Goal: Task Accomplishment & Management: Manage account settings

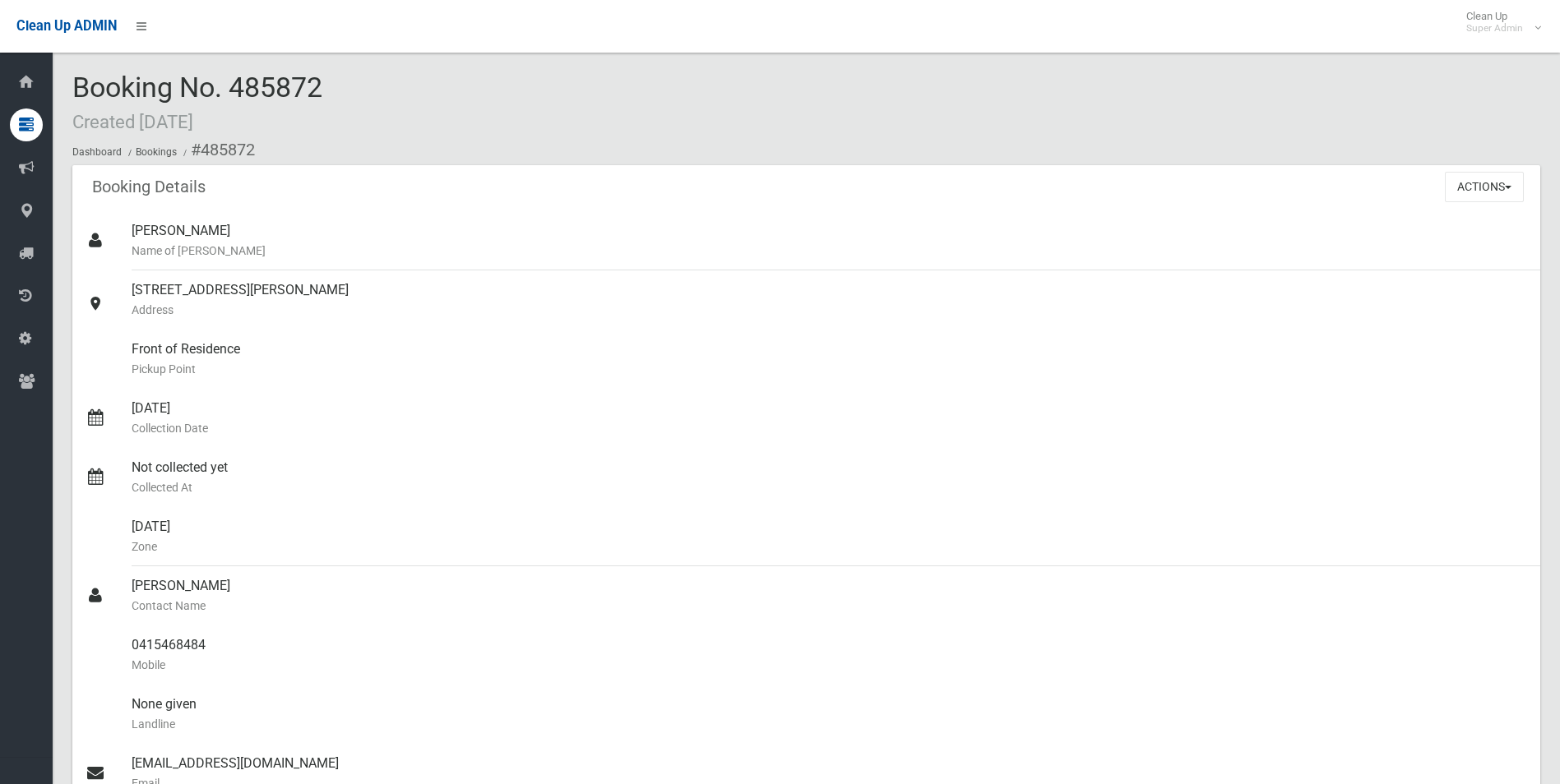
scroll to position [1562, 0]
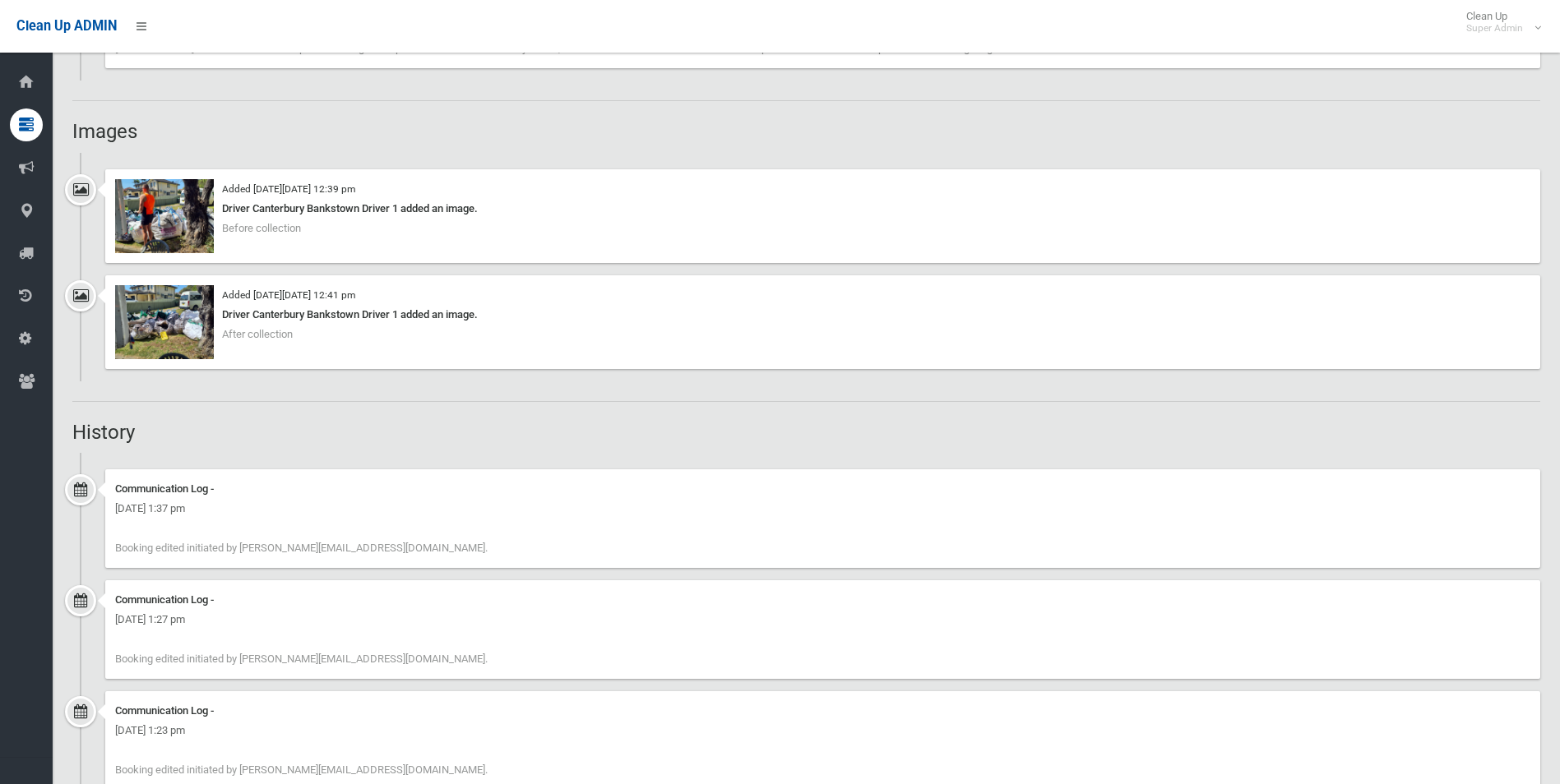
click at [1241, 4] on div "Clean Up ADMIN Clean Up Super Admin Logout" at bounding box center [780, 26] width 1560 height 53
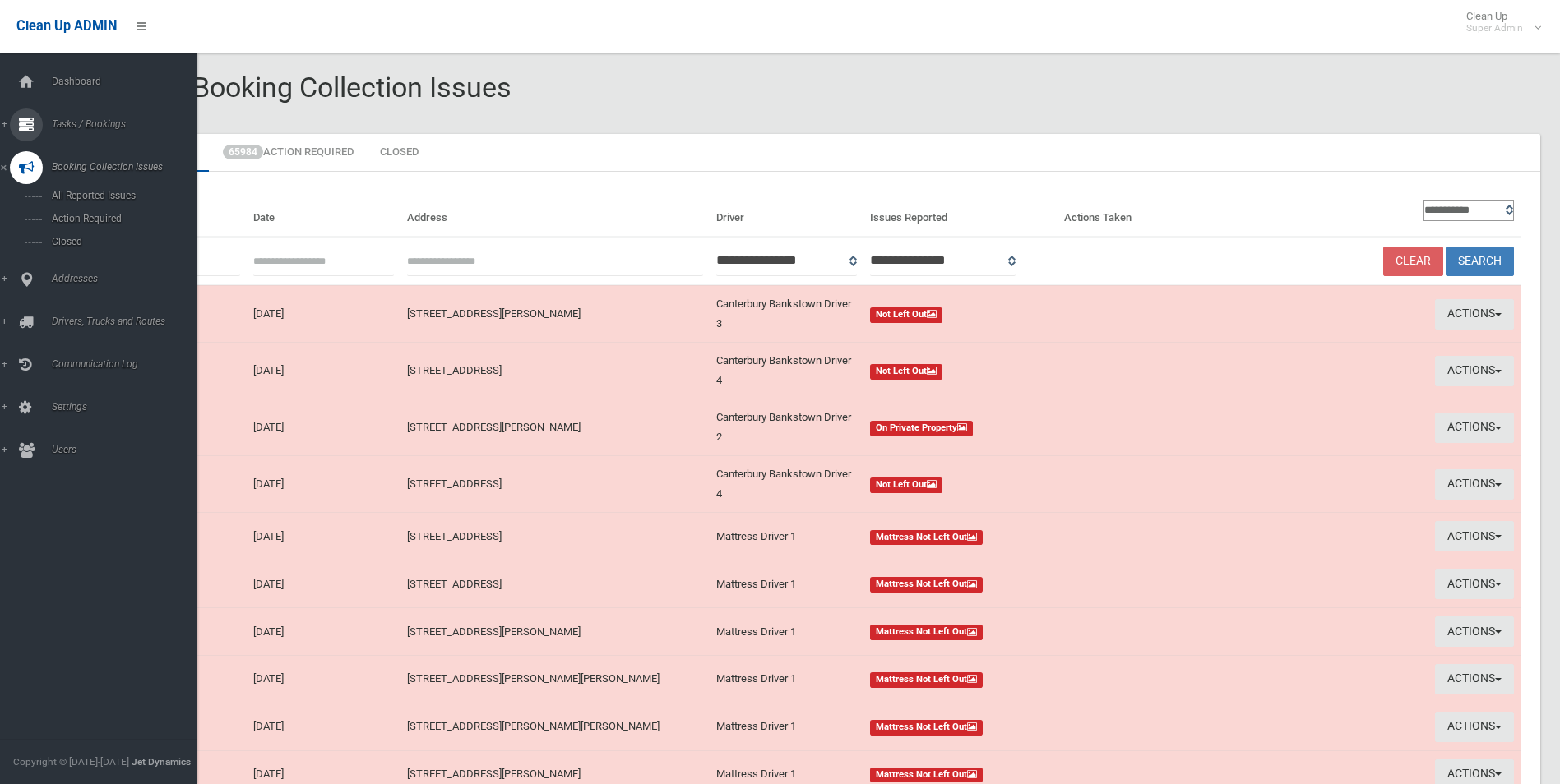
click at [80, 119] on span "Tasks / Bookings" at bounding box center [128, 124] width 163 height 11
click at [78, 244] on span "Search" at bounding box center [121, 245] width 149 height 11
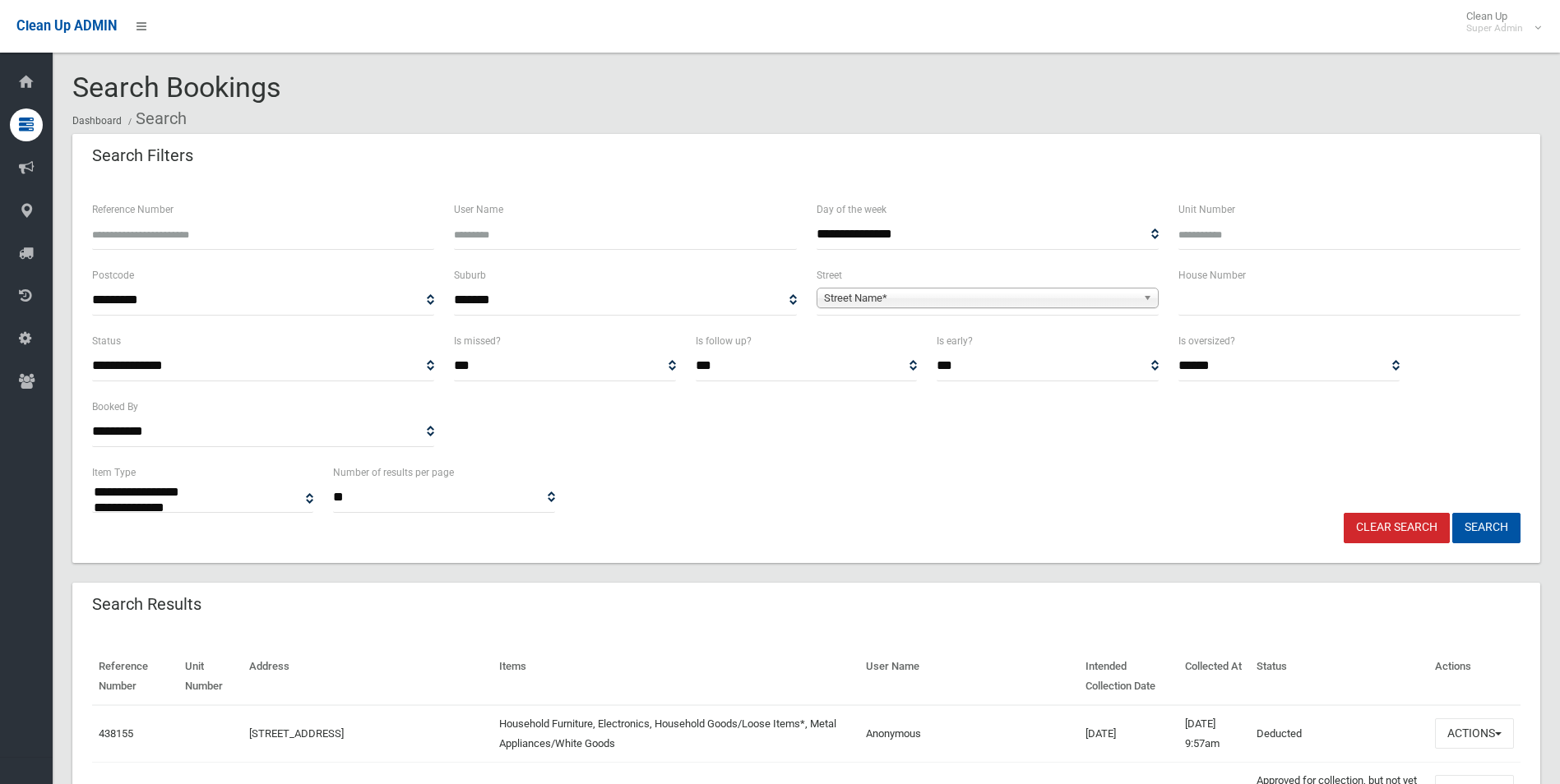
select select
click at [203, 233] on input "Reference Number" at bounding box center [262, 235] width 342 height 30
type input "******"
click at [1452, 513] on button "Search" at bounding box center [1486, 528] width 68 height 30
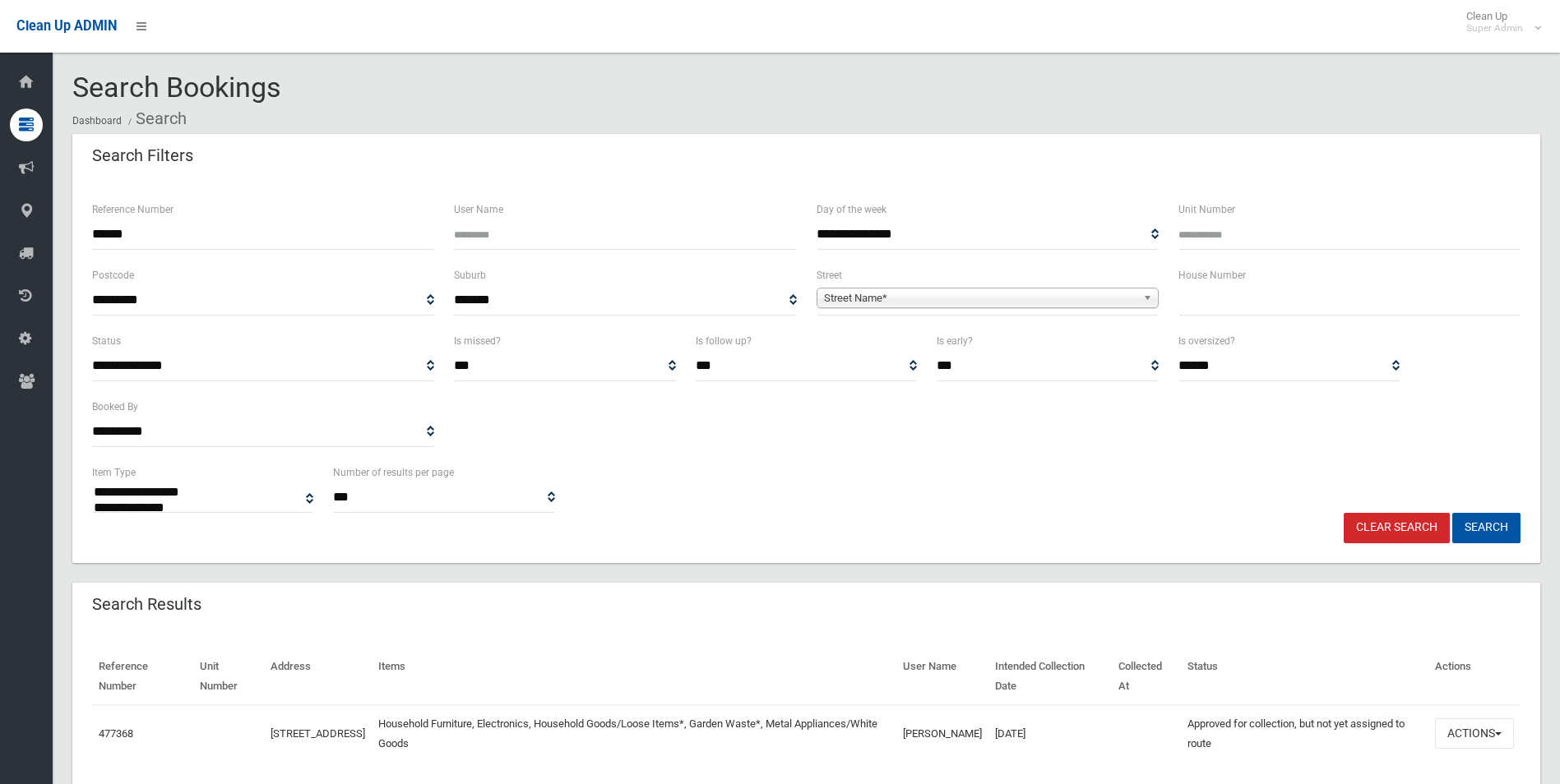
select select
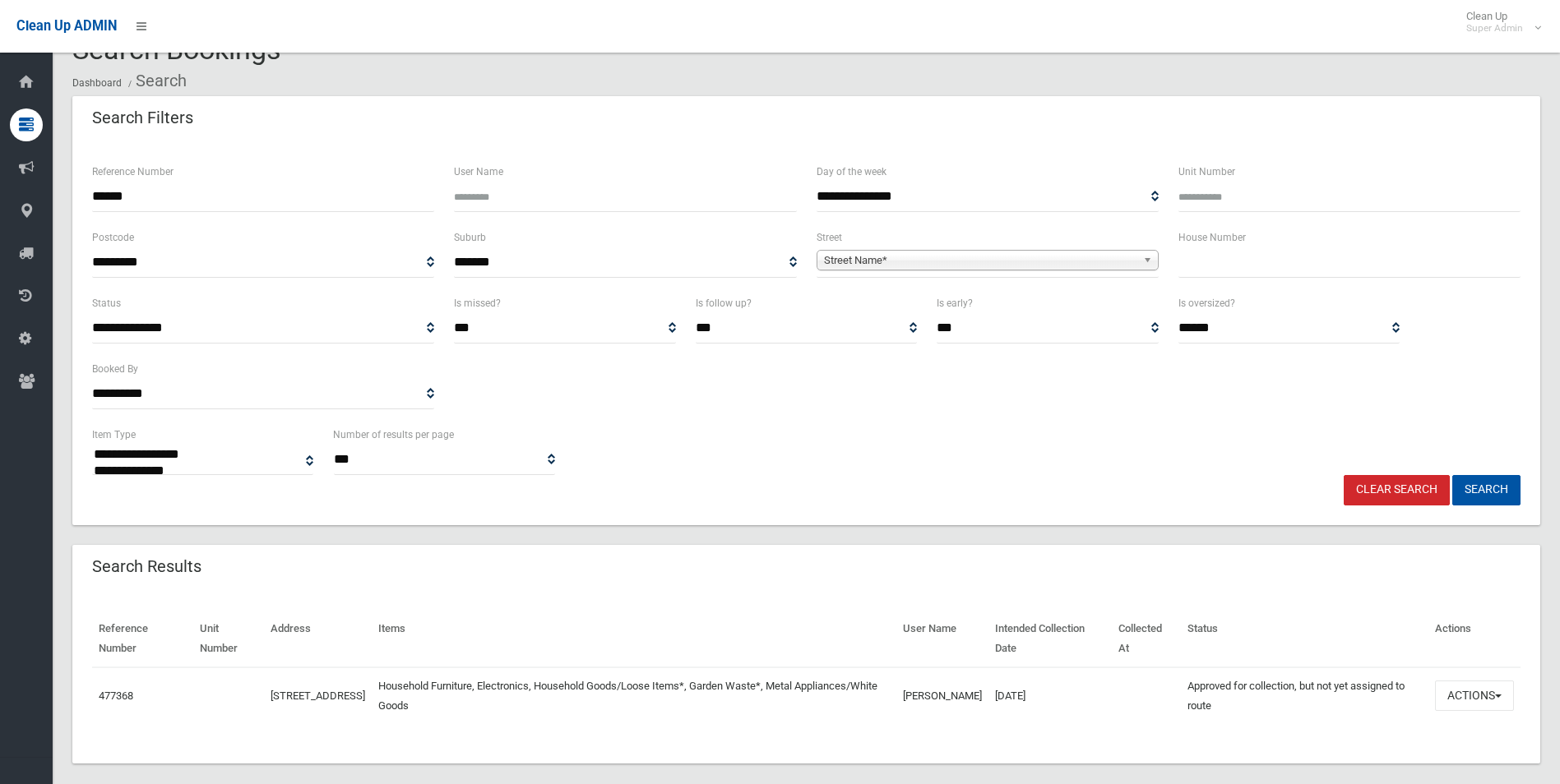
scroll to position [57, 0]
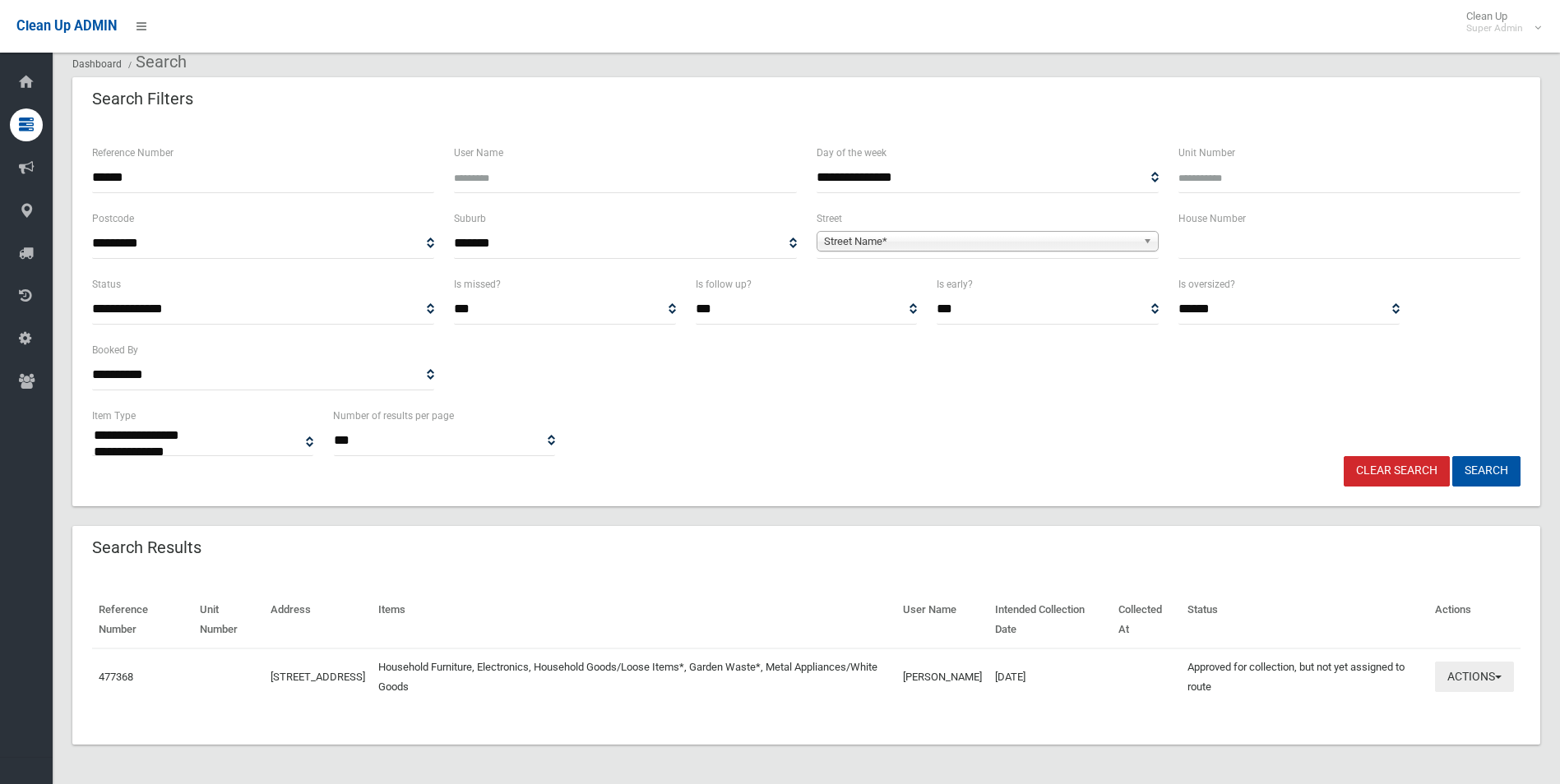
click at [1479, 679] on button "Actions" at bounding box center [1474, 677] width 79 height 30
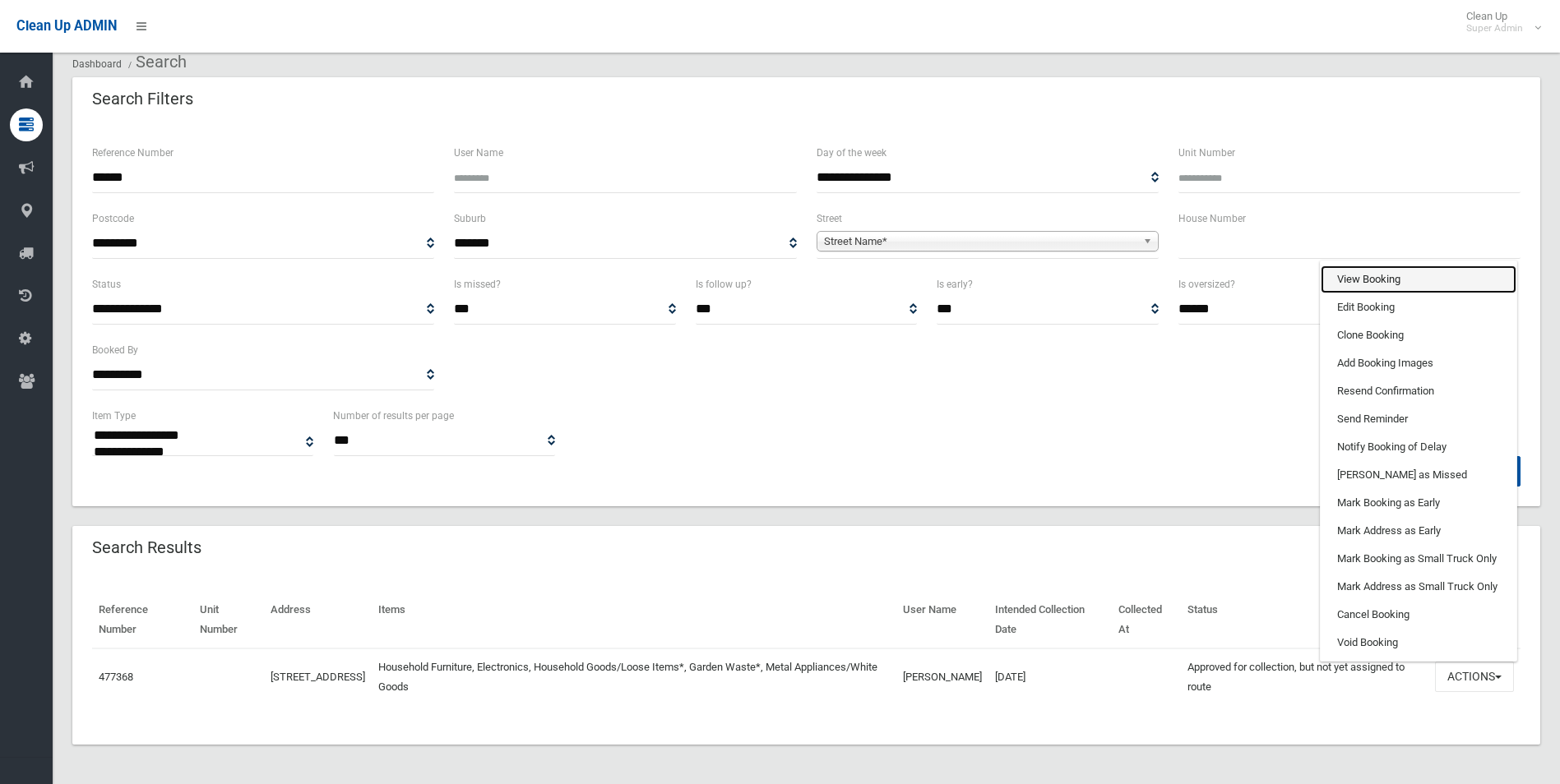
click at [1359, 278] on link "View Booking" at bounding box center [1419, 280] width 196 height 28
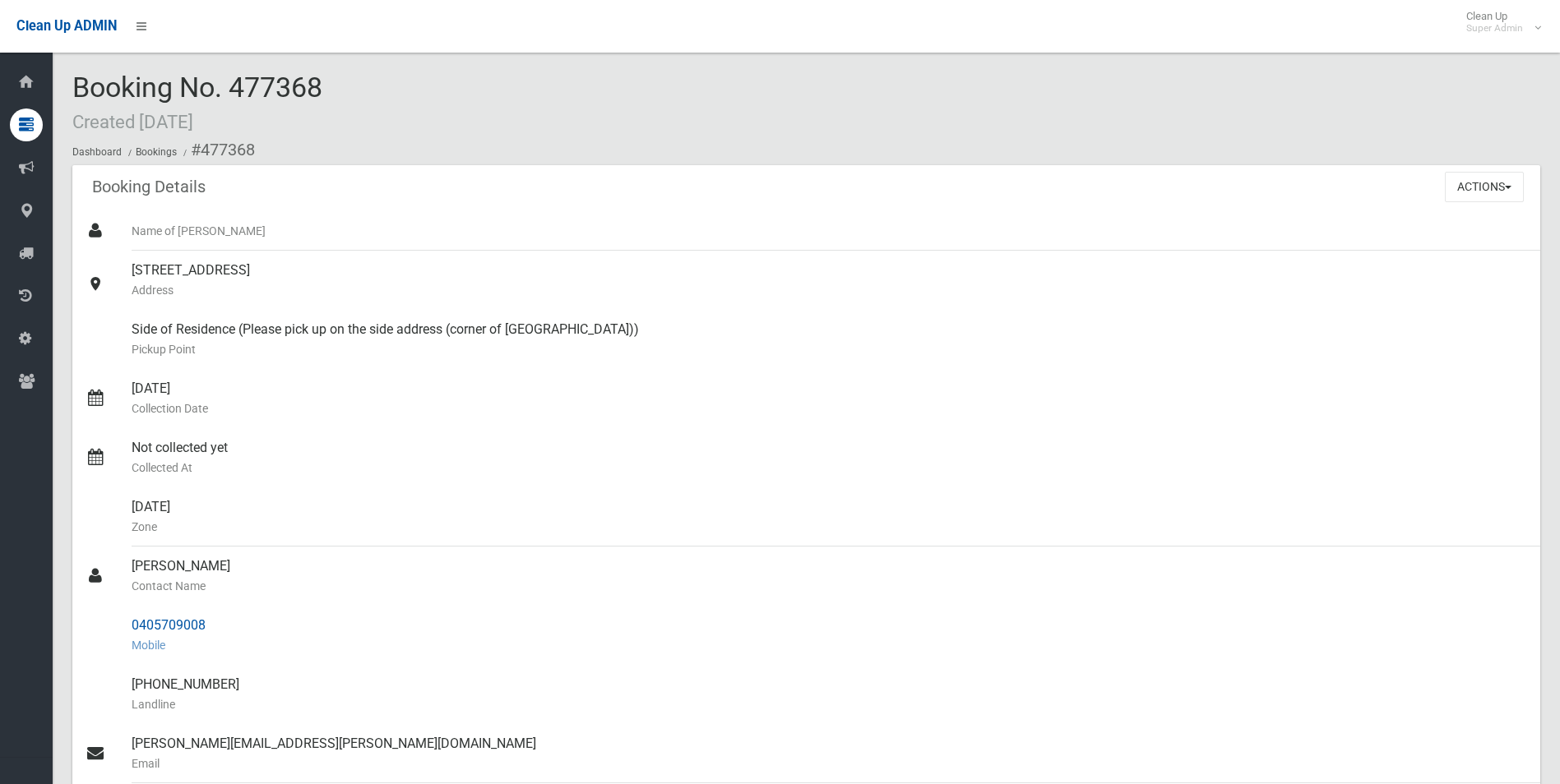
drag, startPoint x: 133, startPoint y: 621, endPoint x: 209, endPoint y: 622, distance: 76.0
click at [209, 622] on div "0405709008 Mobile" at bounding box center [829, 635] width 1396 height 59
drag, startPoint x: 209, startPoint y: 622, endPoint x: 193, endPoint y: 622, distance: 16.0
click at [1465, 185] on button "Actions" at bounding box center [1484, 187] width 79 height 30
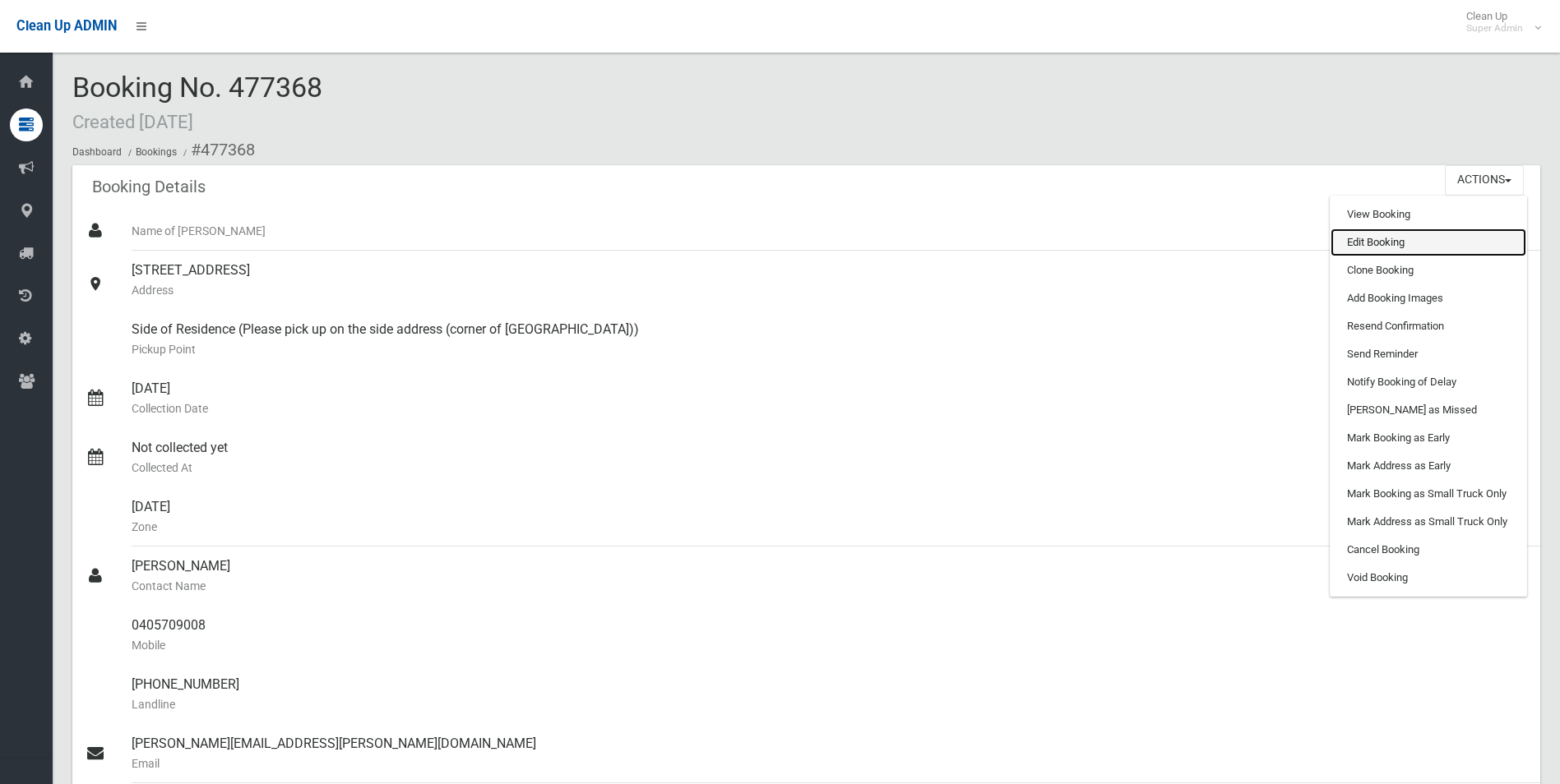
click at [1374, 241] on link "Edit Booking" at bounding box center [1429, 243] width 196 height 28
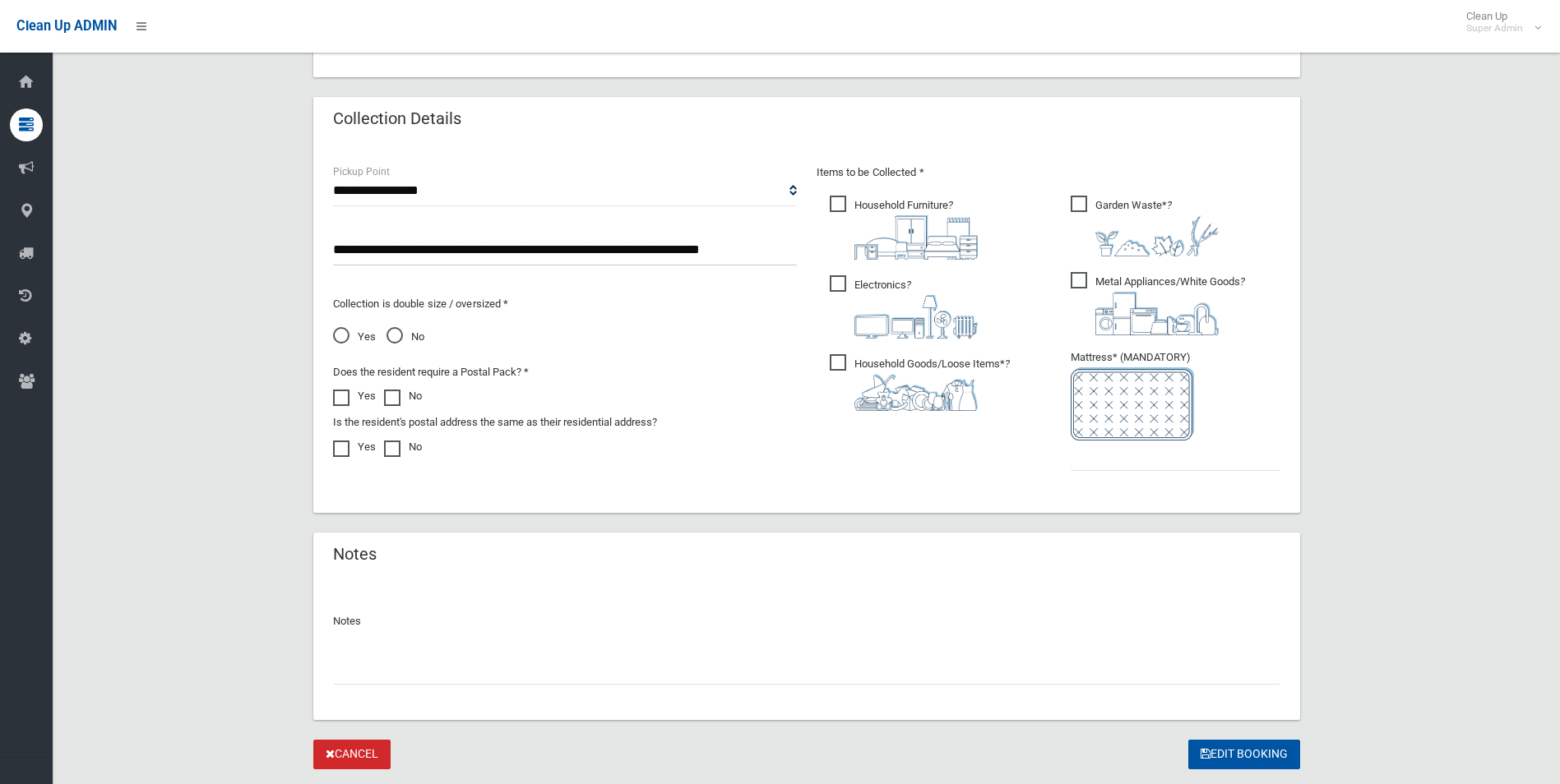
scroll to position [834, 0]
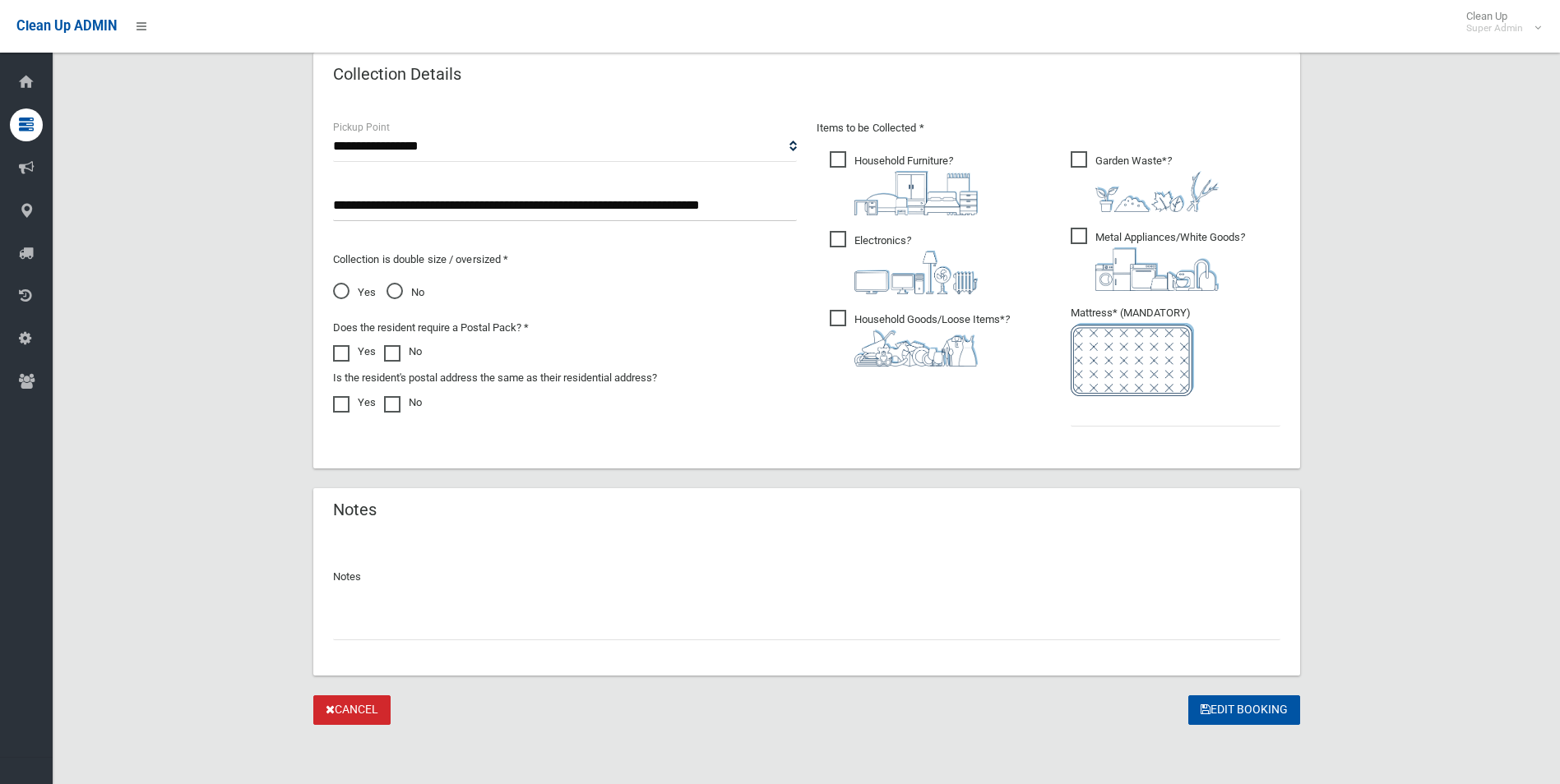
click at [485, 623] on input "text" at bounding box center [807, 625] width 948 height 30
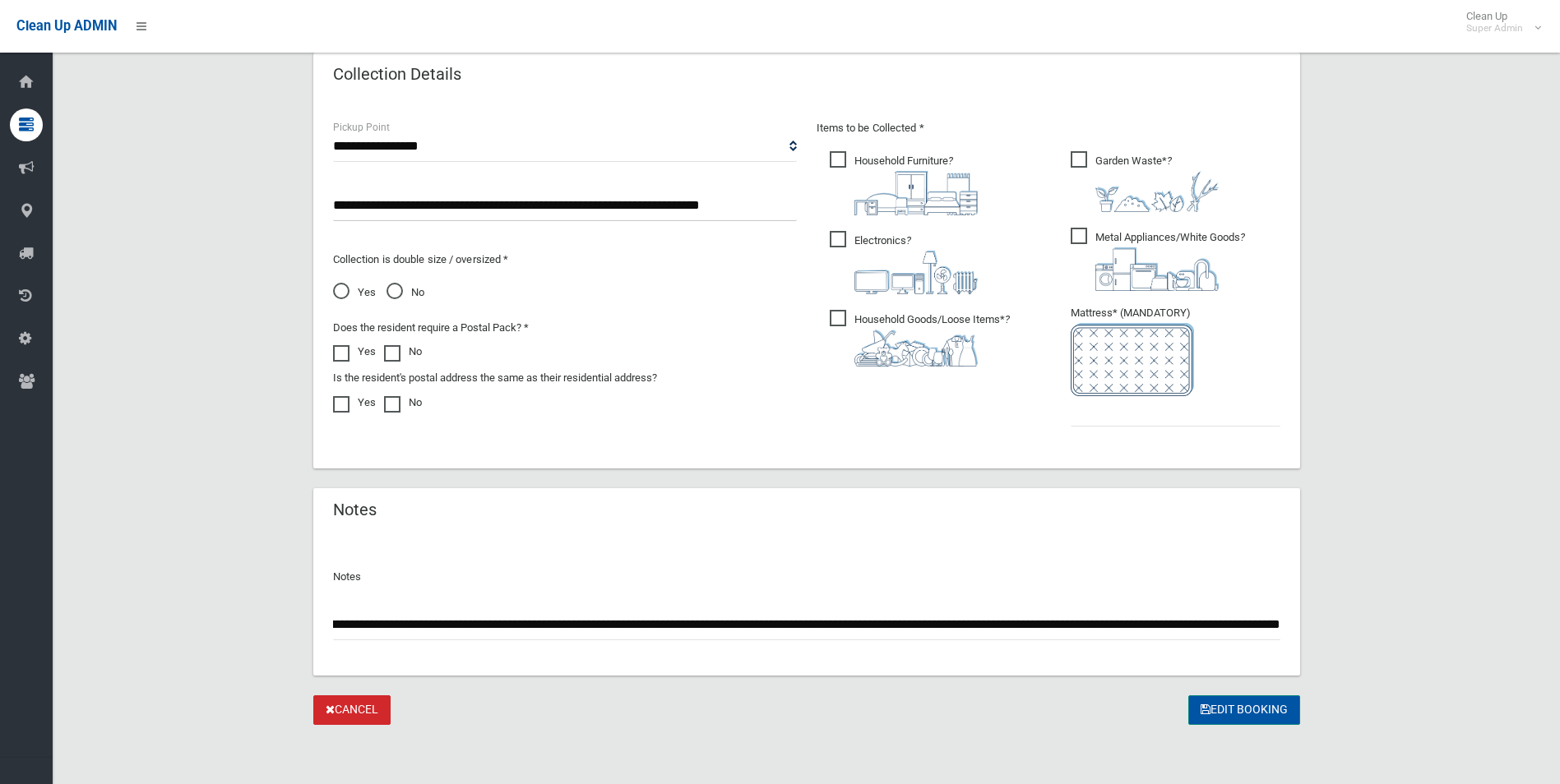
type input "**********"
click at [1246, 710] on button "Edit Booking" at bounding box center [1244, 711] width 112 height 30
click at [1091, 411] on input "text" at bounding box center [1175, 411] width 209 height 30
type input "*"
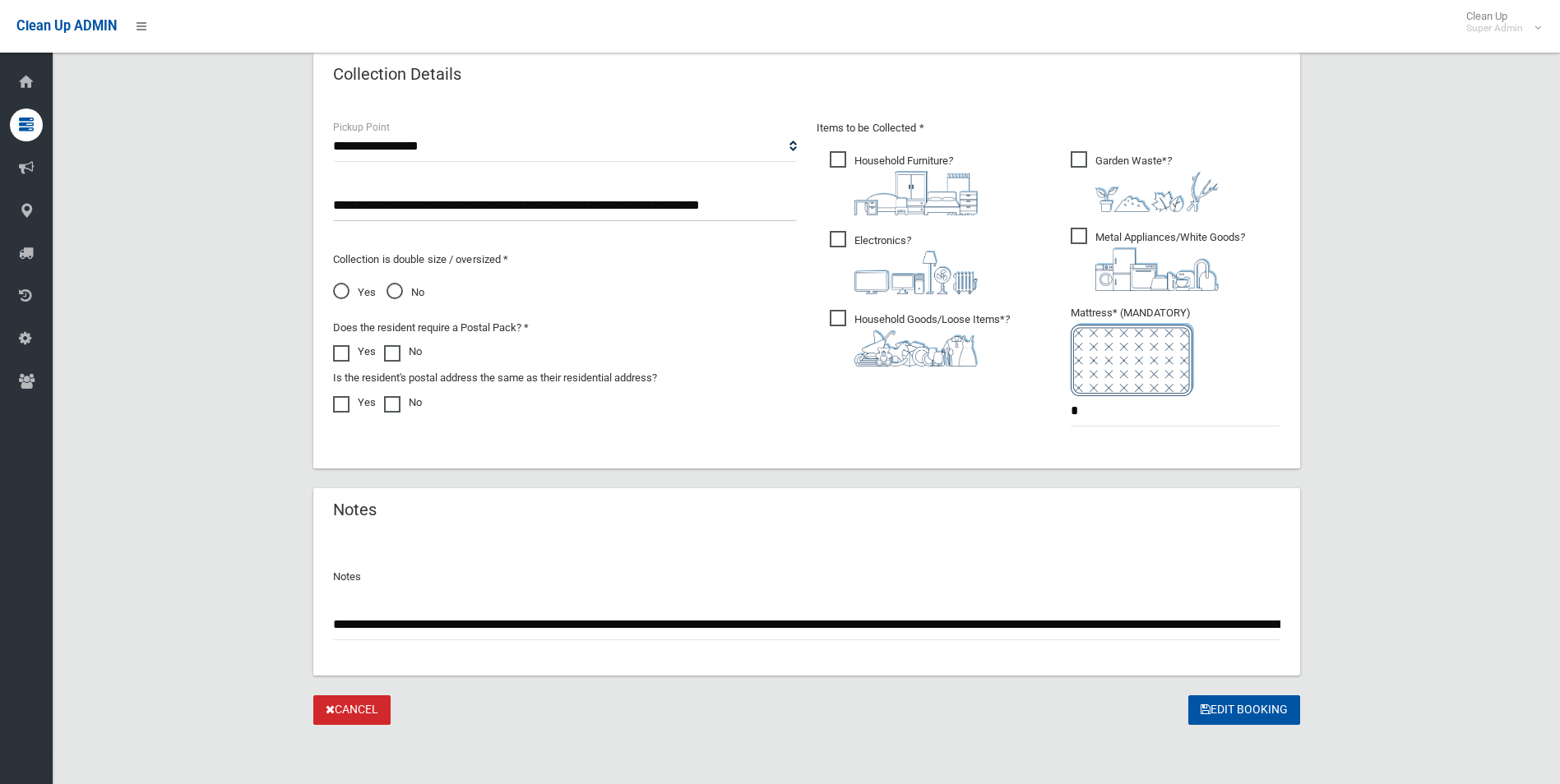
click at [1394, 636] on div "**********" at bounding box center [807, 12] width 1468 height 1426
click at [1261, 723] on button "Edit Booking" at bounding box center [1244, 711] width 112 height 30
click at [1262, 714] on div "Edit Booking" at bounding box center [1244, 711] width 112 height 30
